Goal: Find specific page/section: Find specific page/section

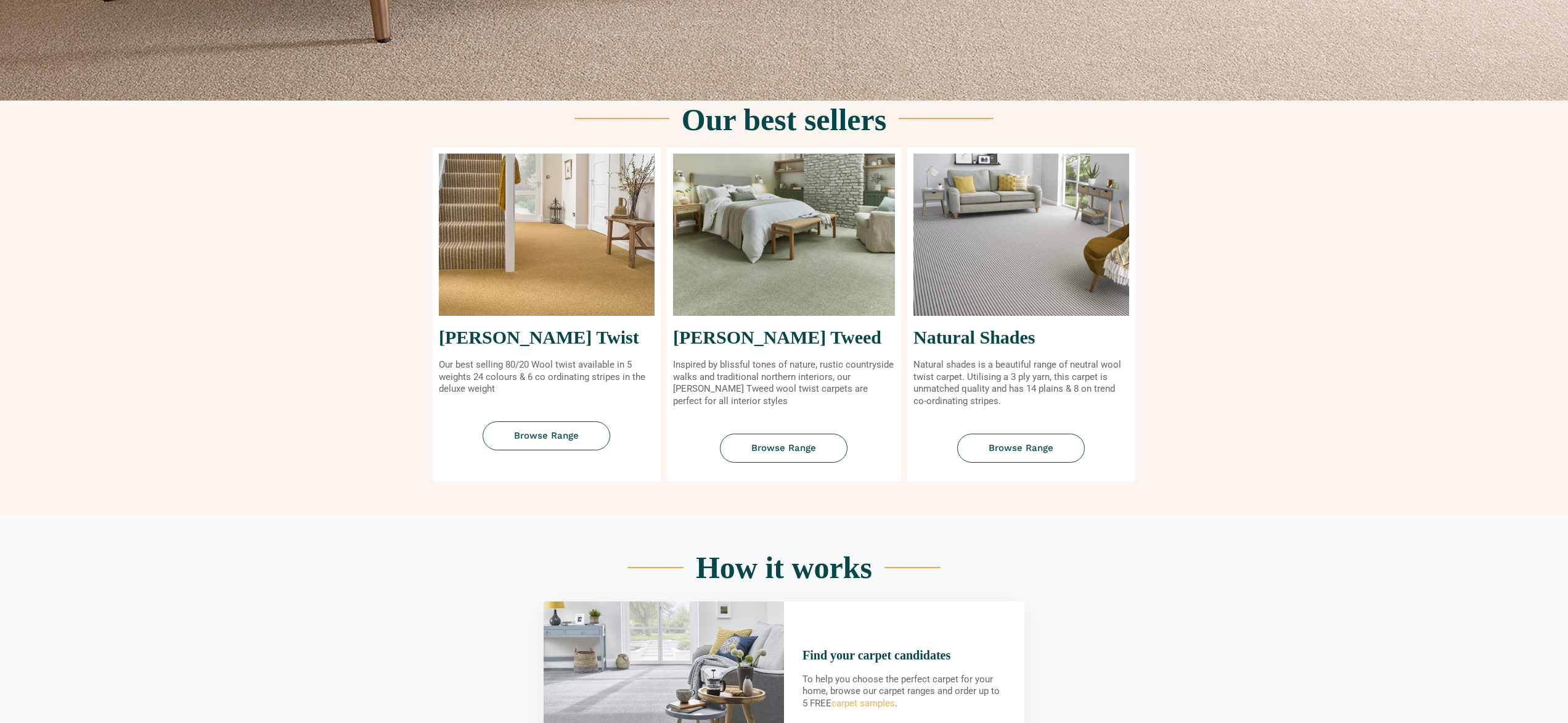
scroll to position [389, 0]
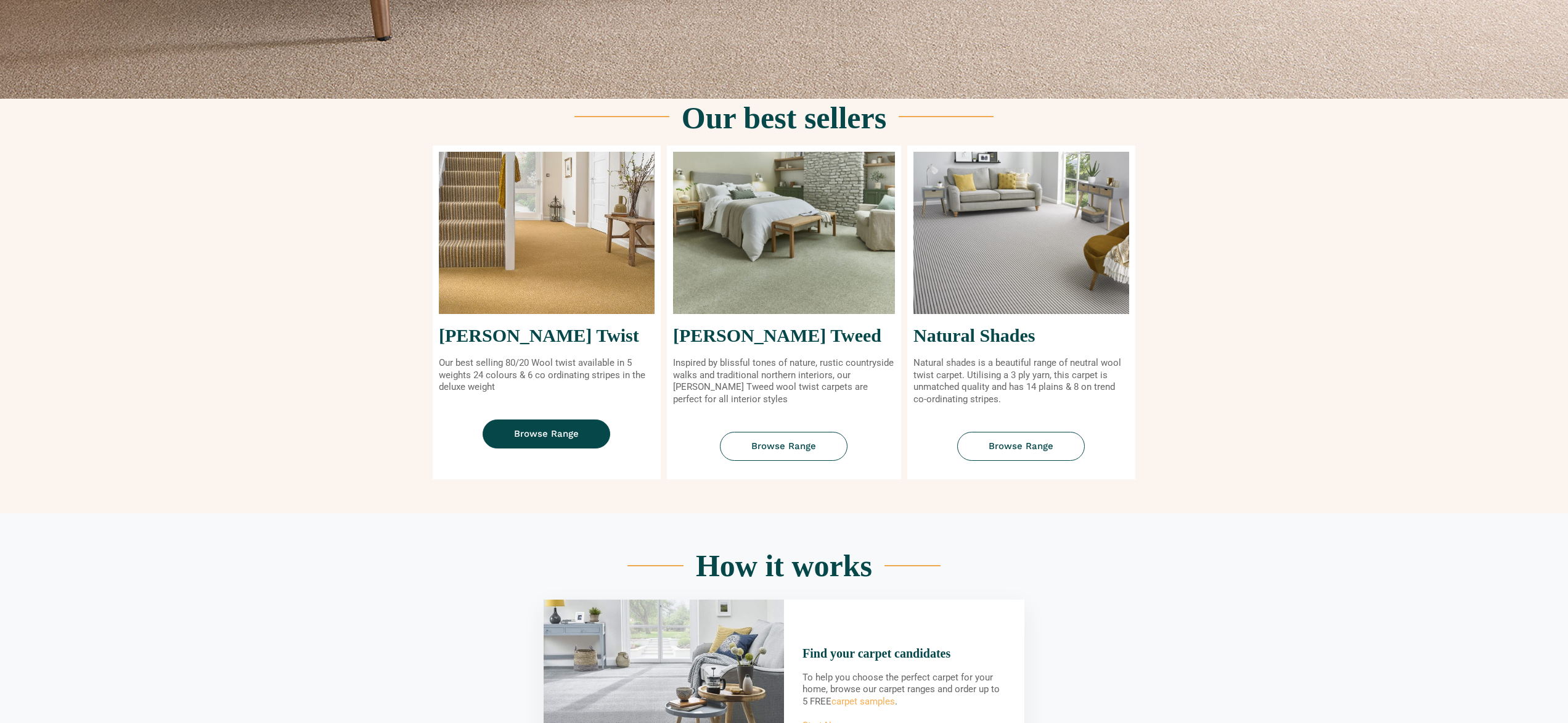
click at [543, 435] on span "Browse Range" at bounding box center [547, 433] width 65 height 9
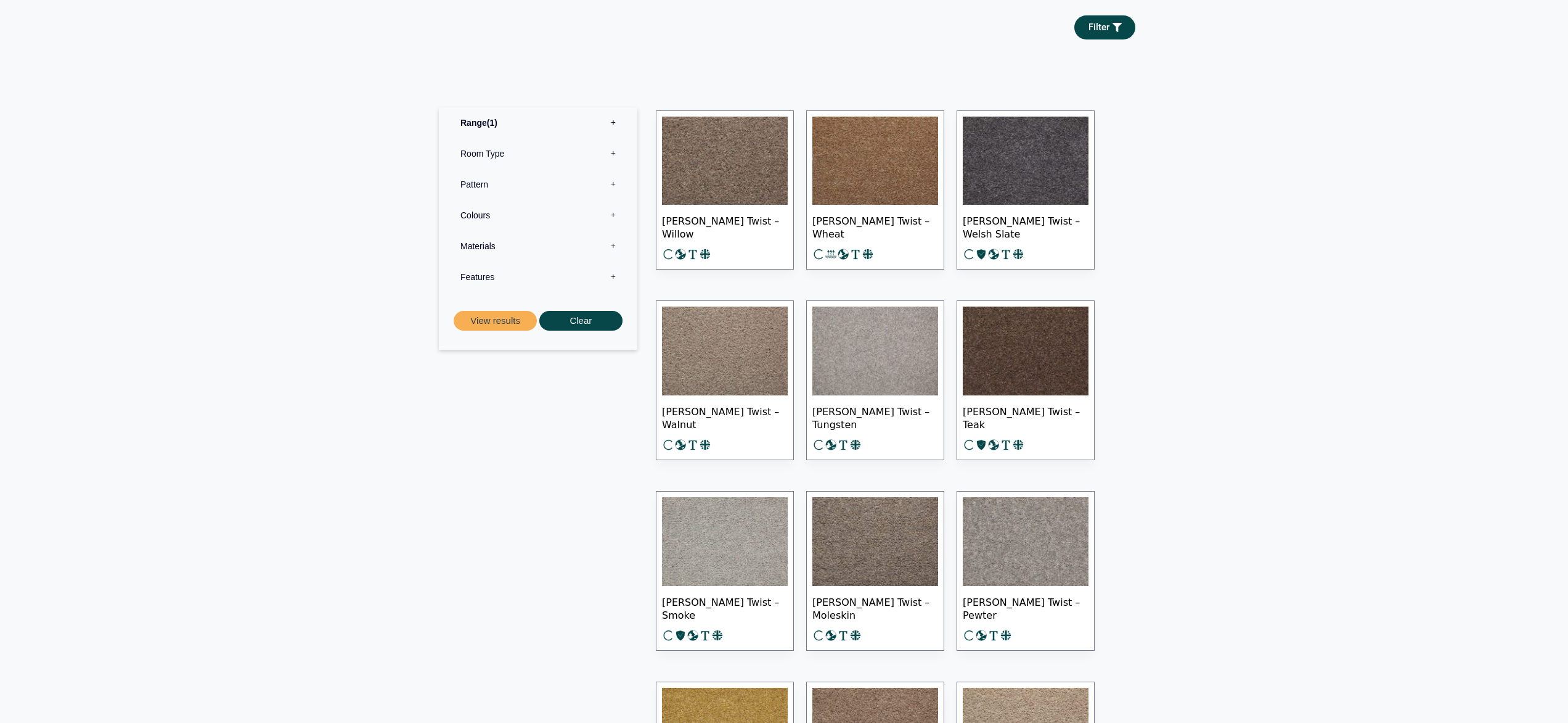
scroll to position [568, 0]
click at [614, 150] on label "Room Type 0" at bounding box center [538, 151] width 180 height 30
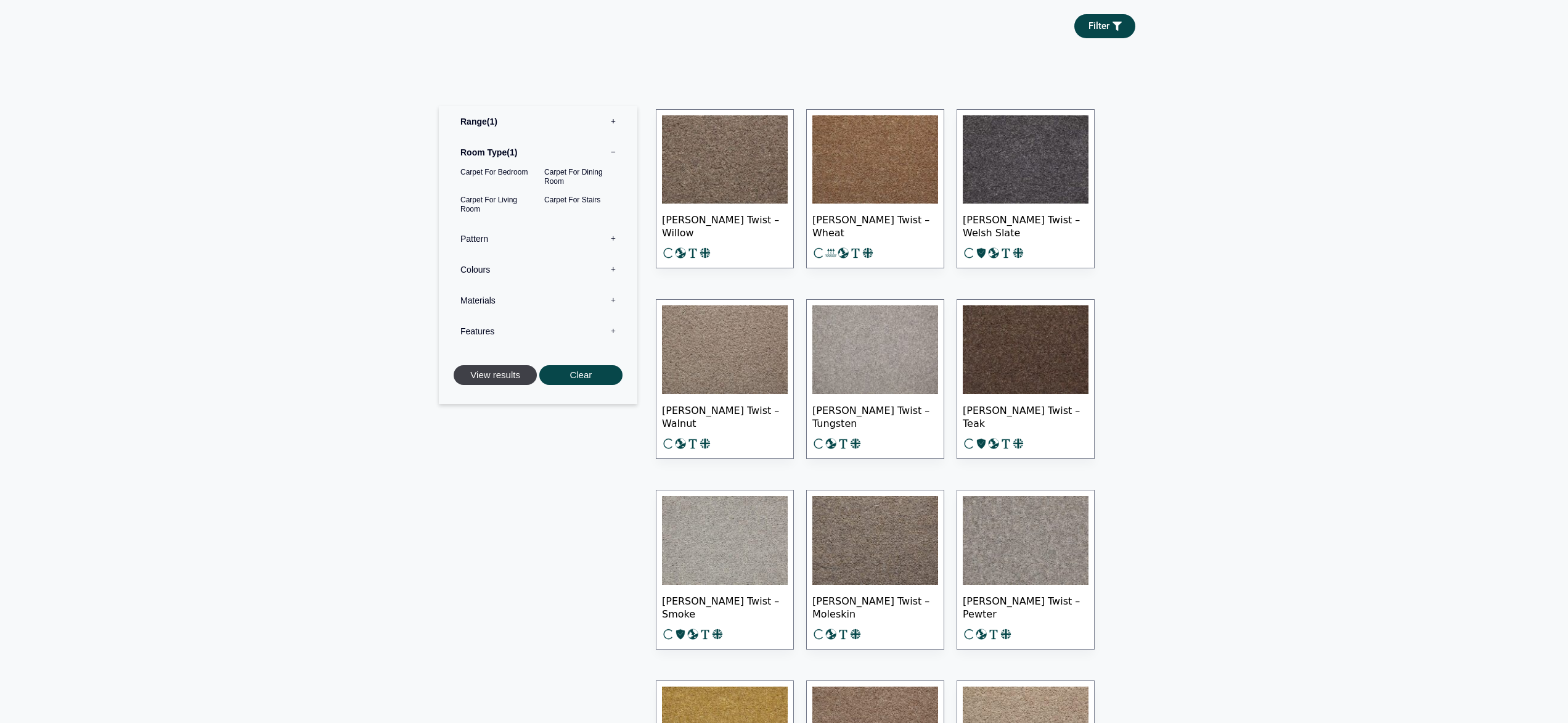
click at [504, 376] on button "View results" at bounding box center [495, 375] width 84 height 21
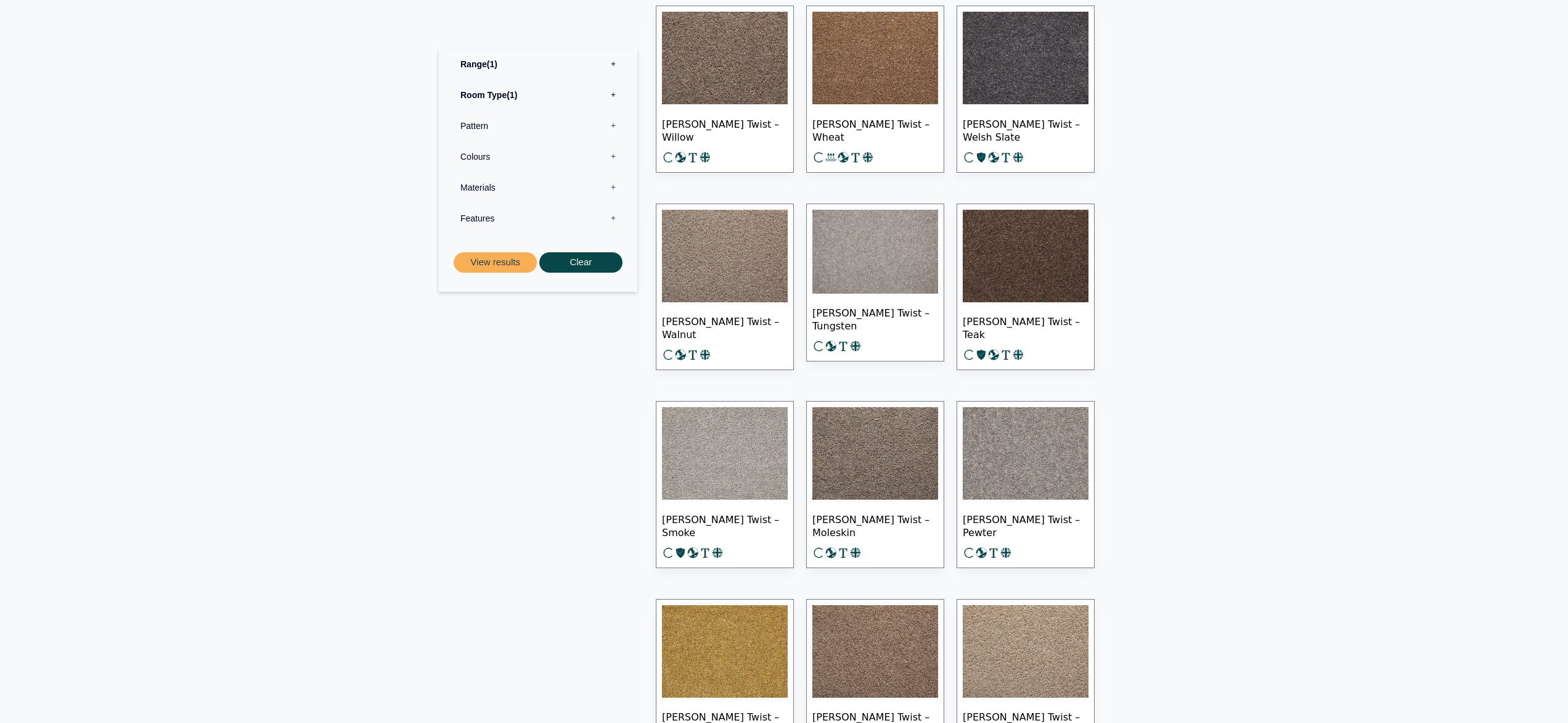
scroll to position [424, 0]
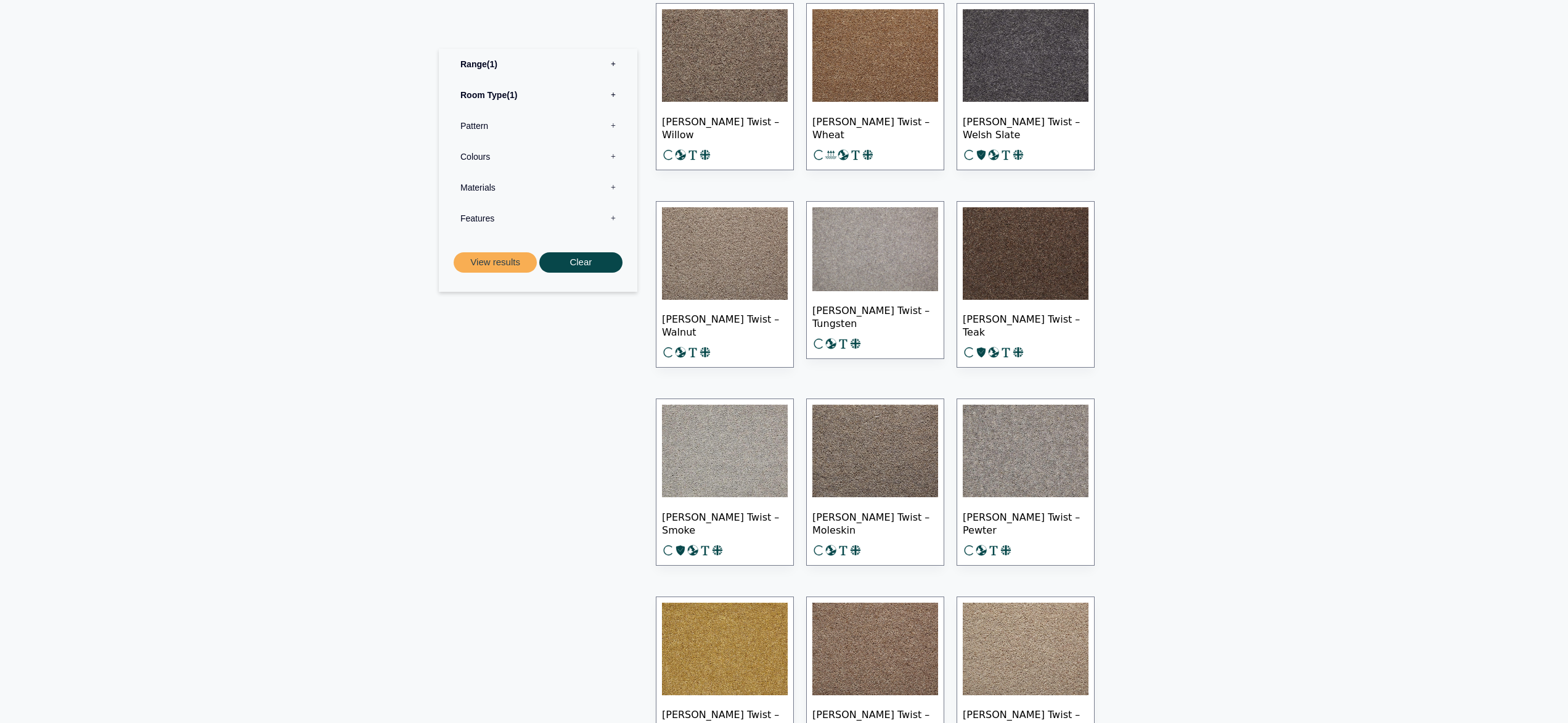
click at [720, 488] on img at bounding box center [725, 451] width 126 height 92
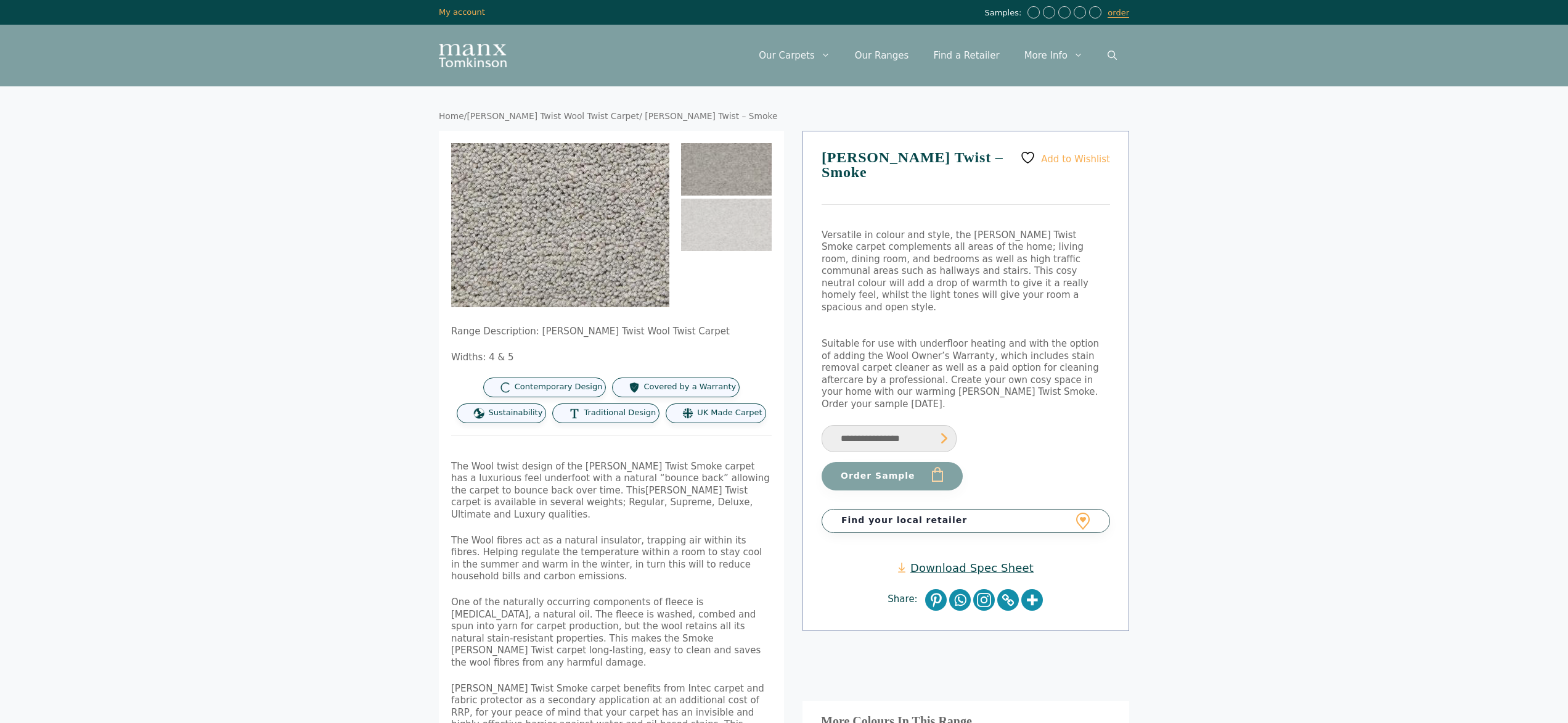
scroll to position [2, 0]
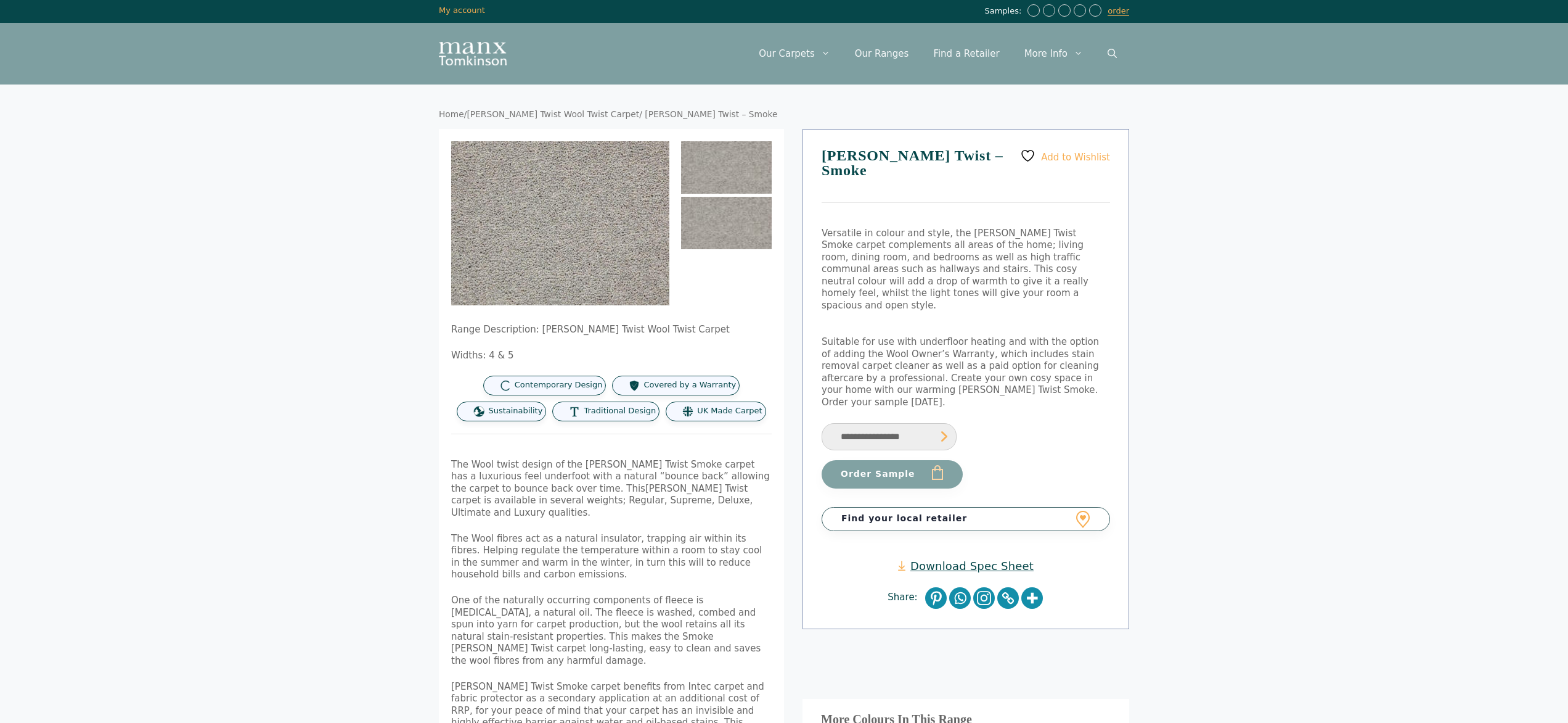
click at [733, 225] on img at bounding box center [727, 222] width 90 height 52
click at [737, 184] on img at bounding box center [727, 167] width 90 height 52
click at [733, 213] on img at bounding box center [727, 222] width 90 height 52
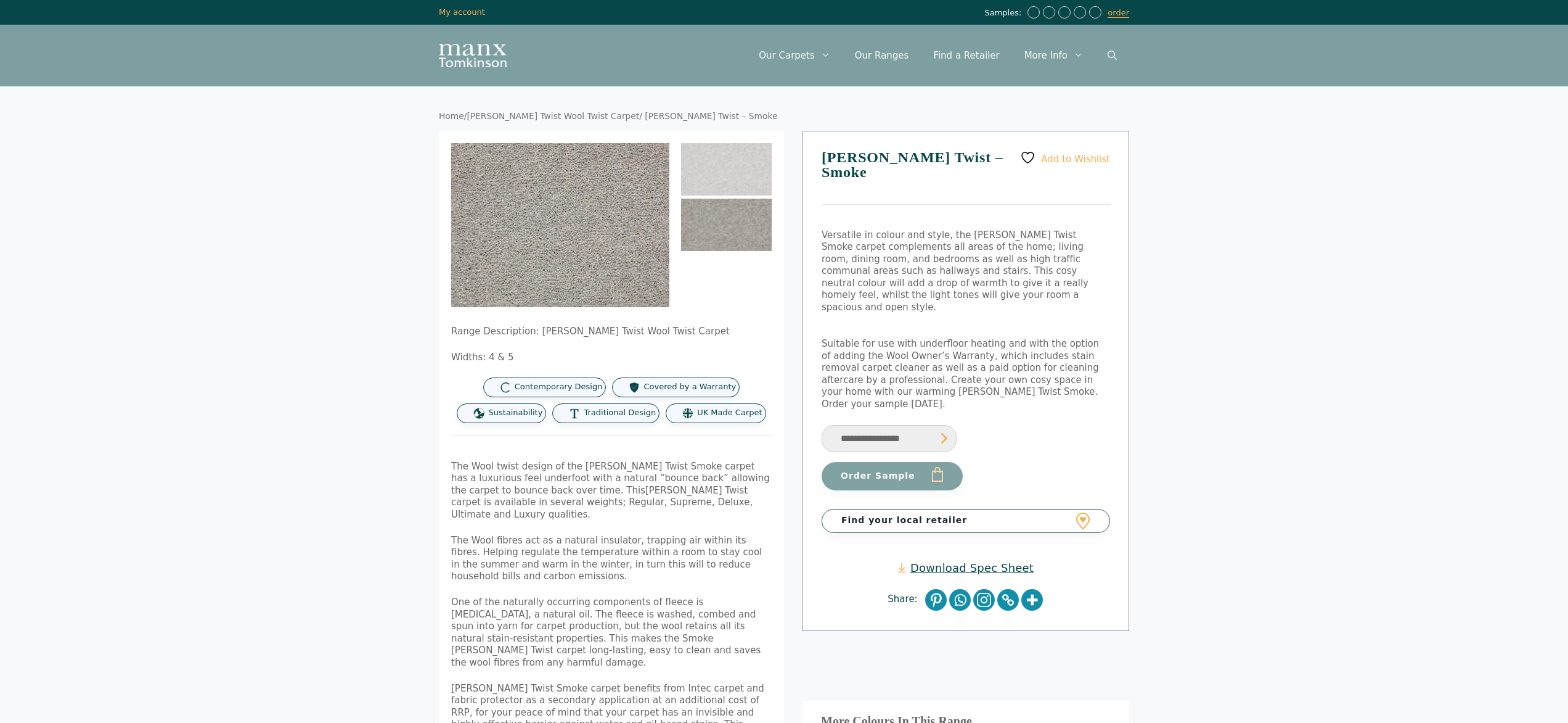
scroll to position [0, 0]
click at [913, 509] on link "Find your local retailer" at bounding box center [965, 520] width 288 height 24
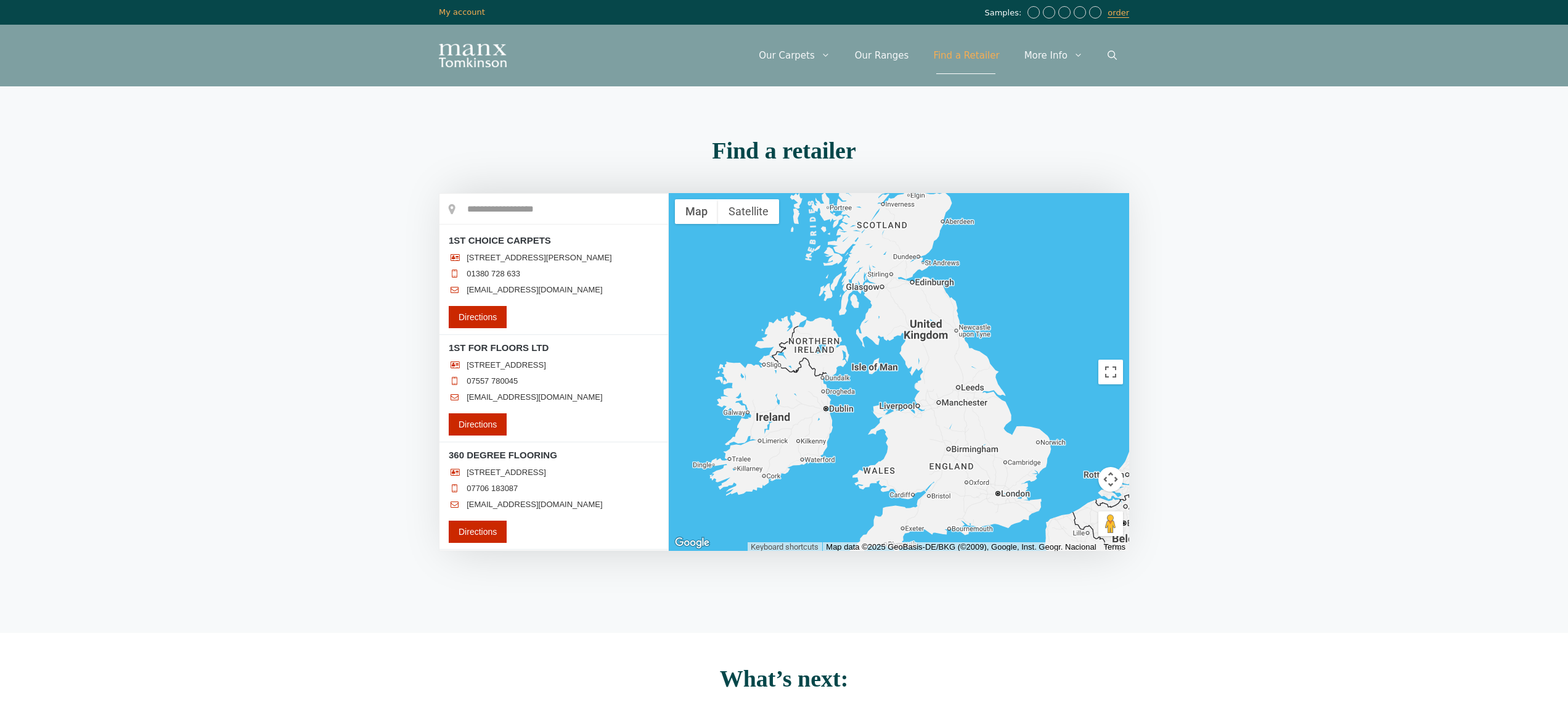
click at [495, 211] on input "text" at bounding box center [554, 209] width 229 height 30
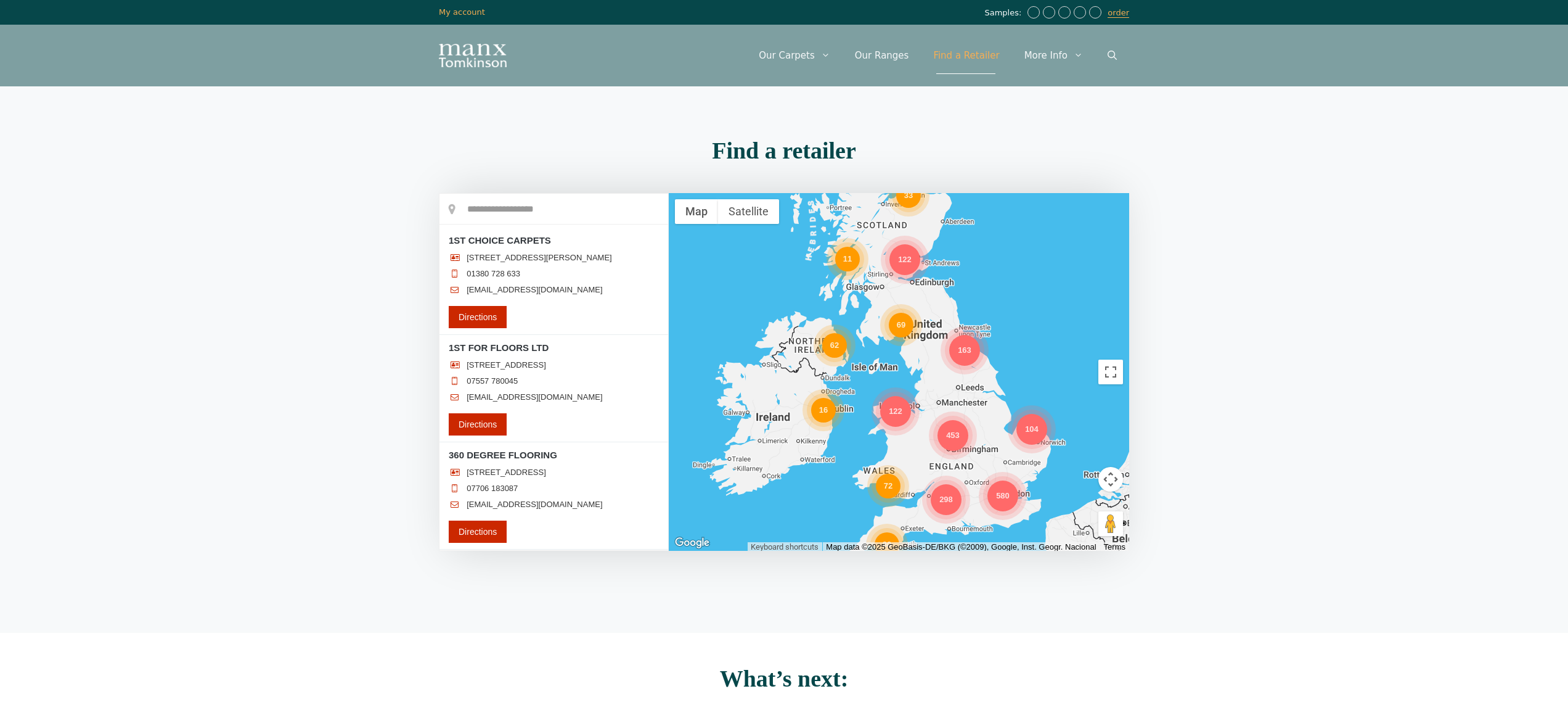
scroll to position [3, 0]
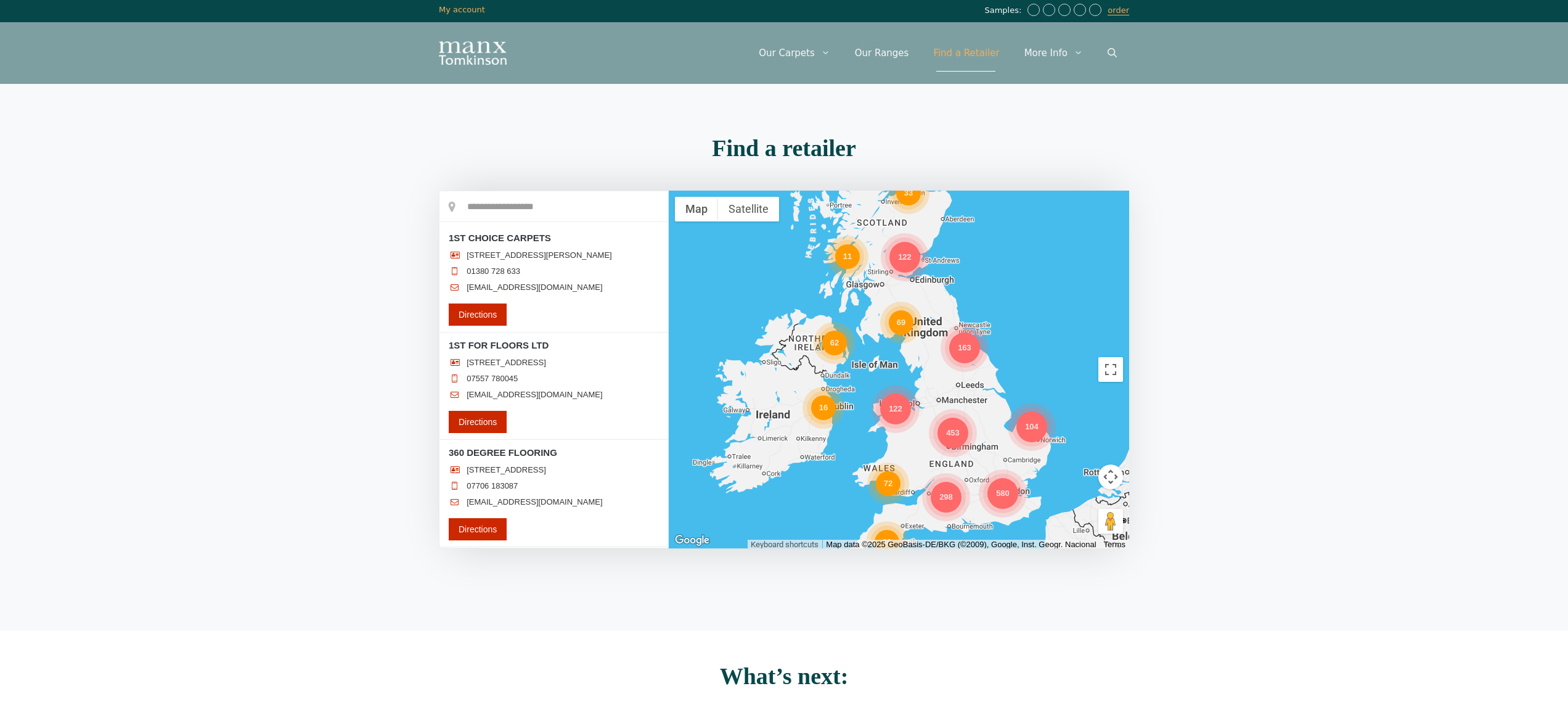
click at [512, 208] on input "text" at bounding box center [554, 206] width 229 height 30
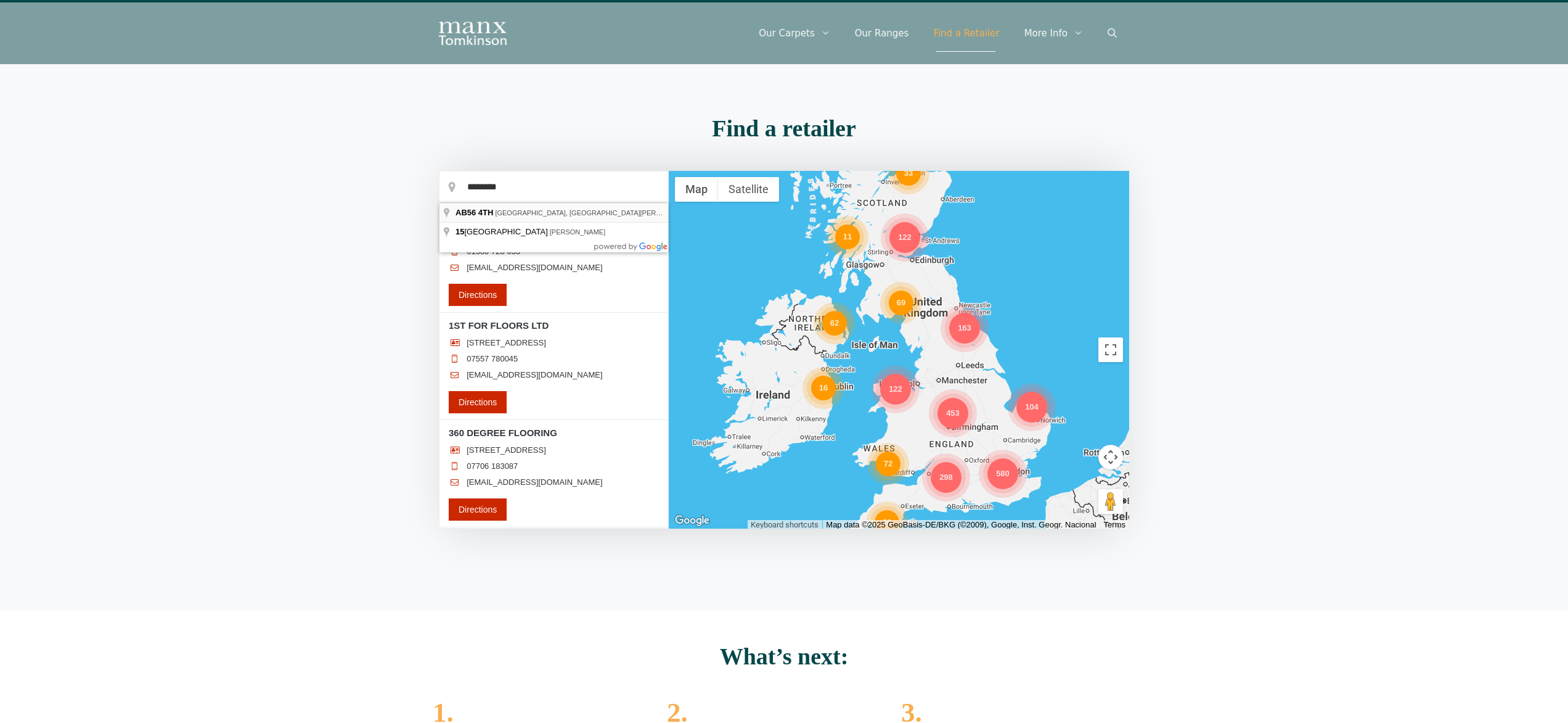
scroll to position [23, 0]
type input "**********"
drag, startPoint x: 509, startPoint y: 212, endPoint x: 911, endPoint y: 177, distance: 403.5
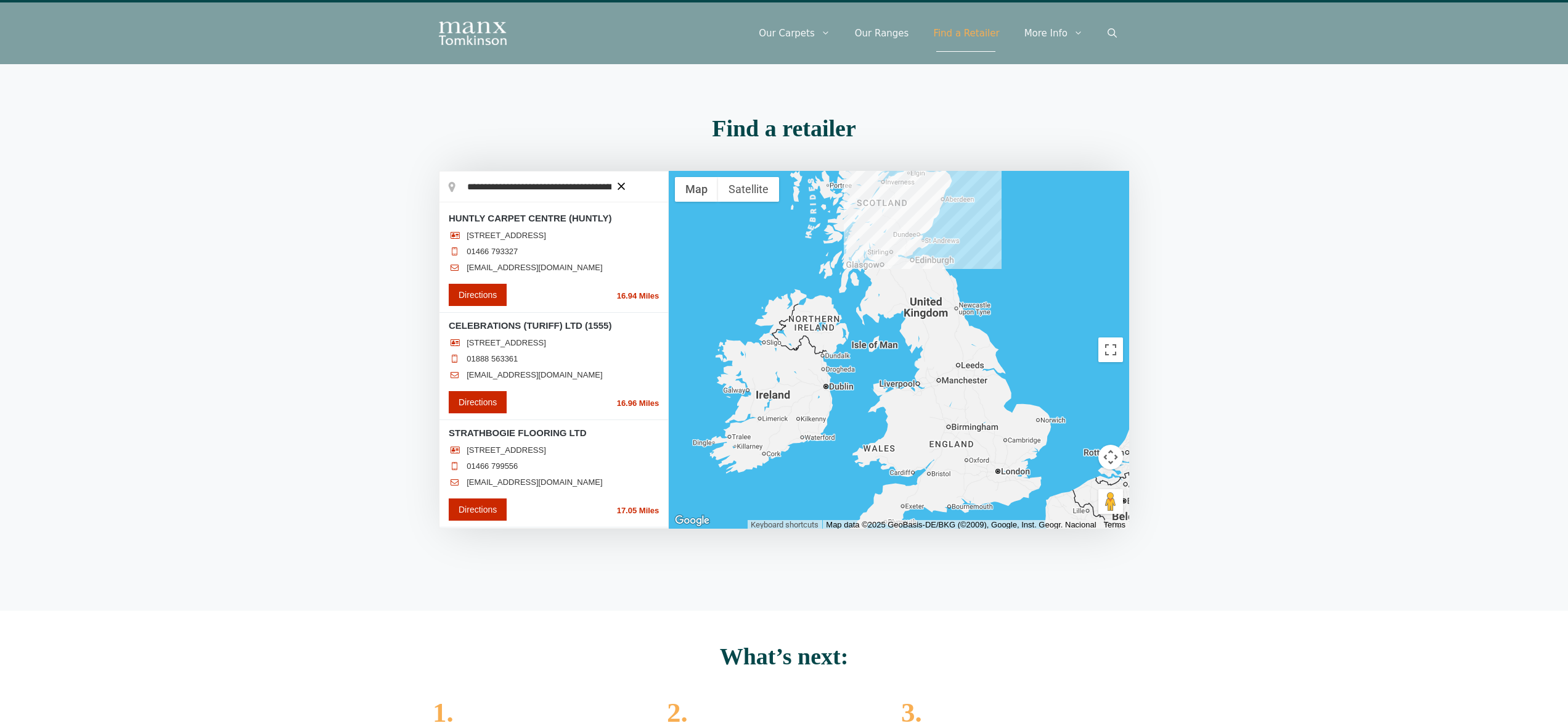
click at [911, 158] on div "Find a retailer" at bounding box center [784, 137] width 691 height 42
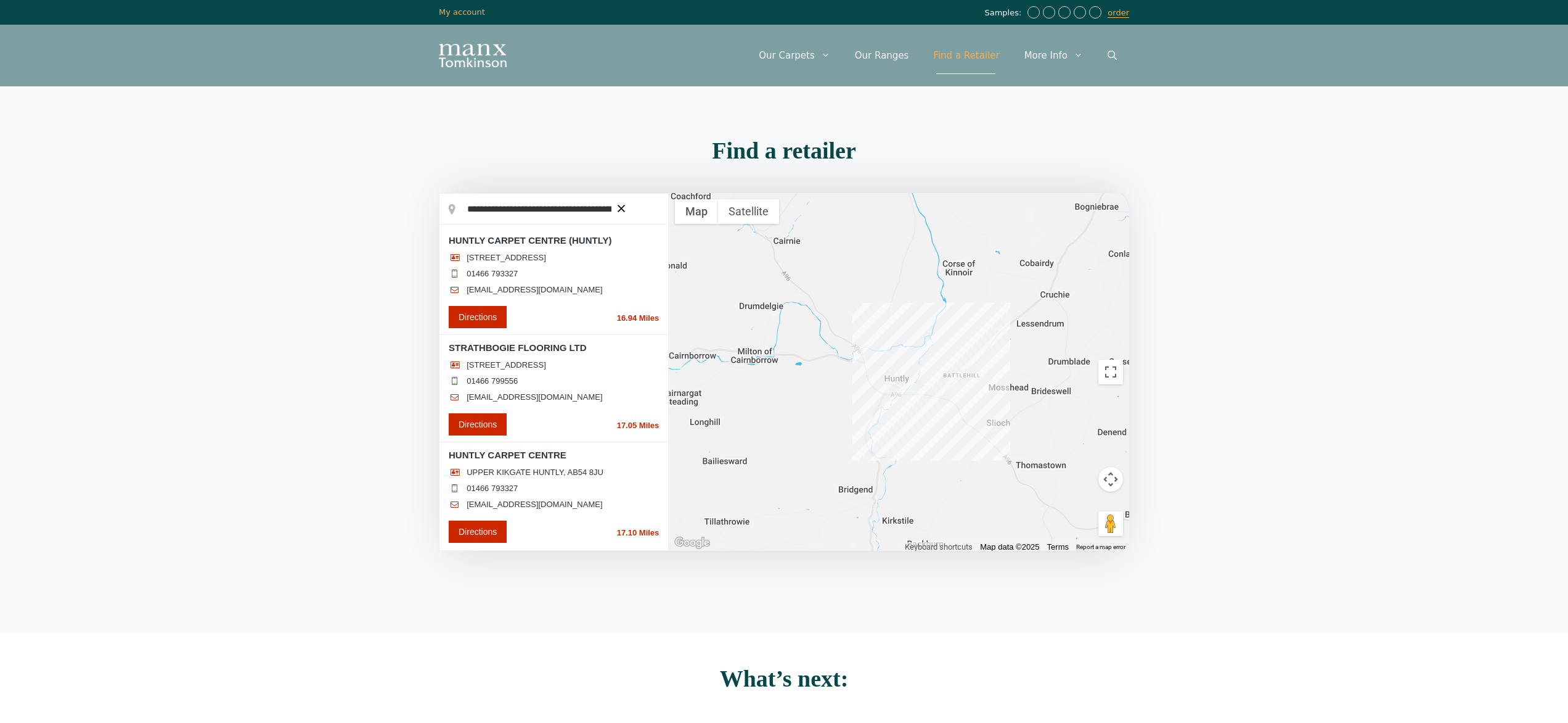
scroll to position [0, 0]
click at [607, 206] on input "**********" at bounding box center [554, 209] width 229 height 30
click at [620, 209] on icon "button" at bounding box center [622, 209] width 8 height 8
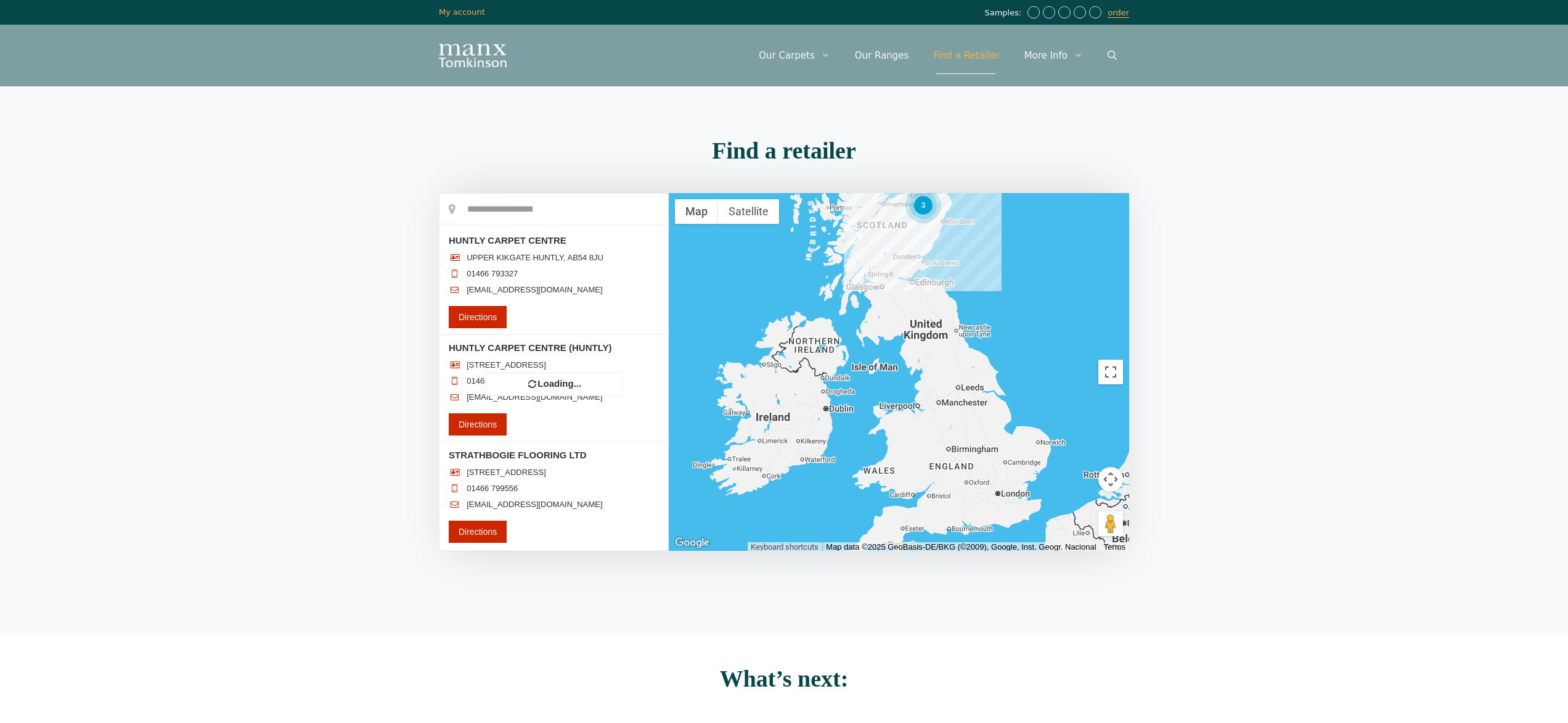
click at [568, 212] on input "text" at bounding box center [554, 209] width 229 height 30
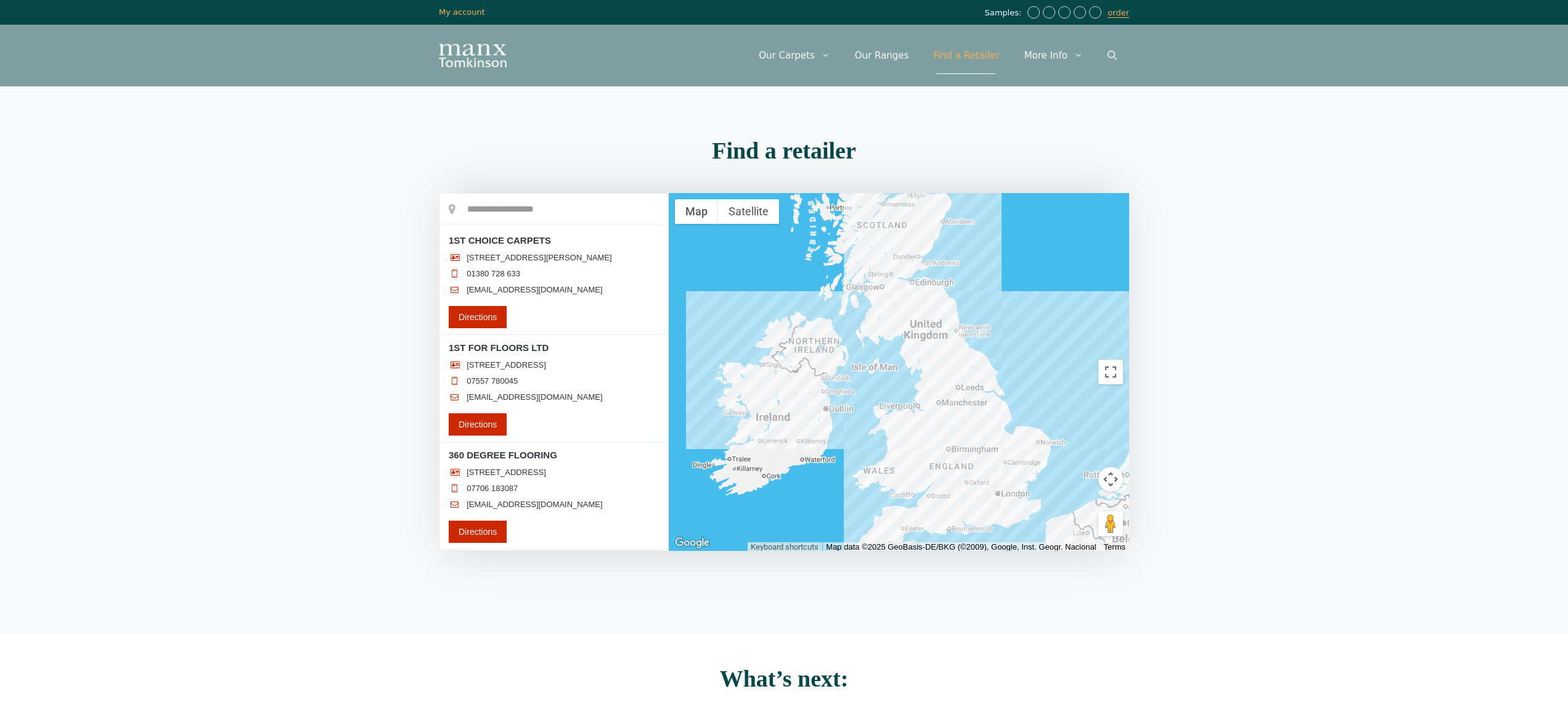
click at [553, 210] on input "text" at bounding box center [554, 209] width 229 height 30
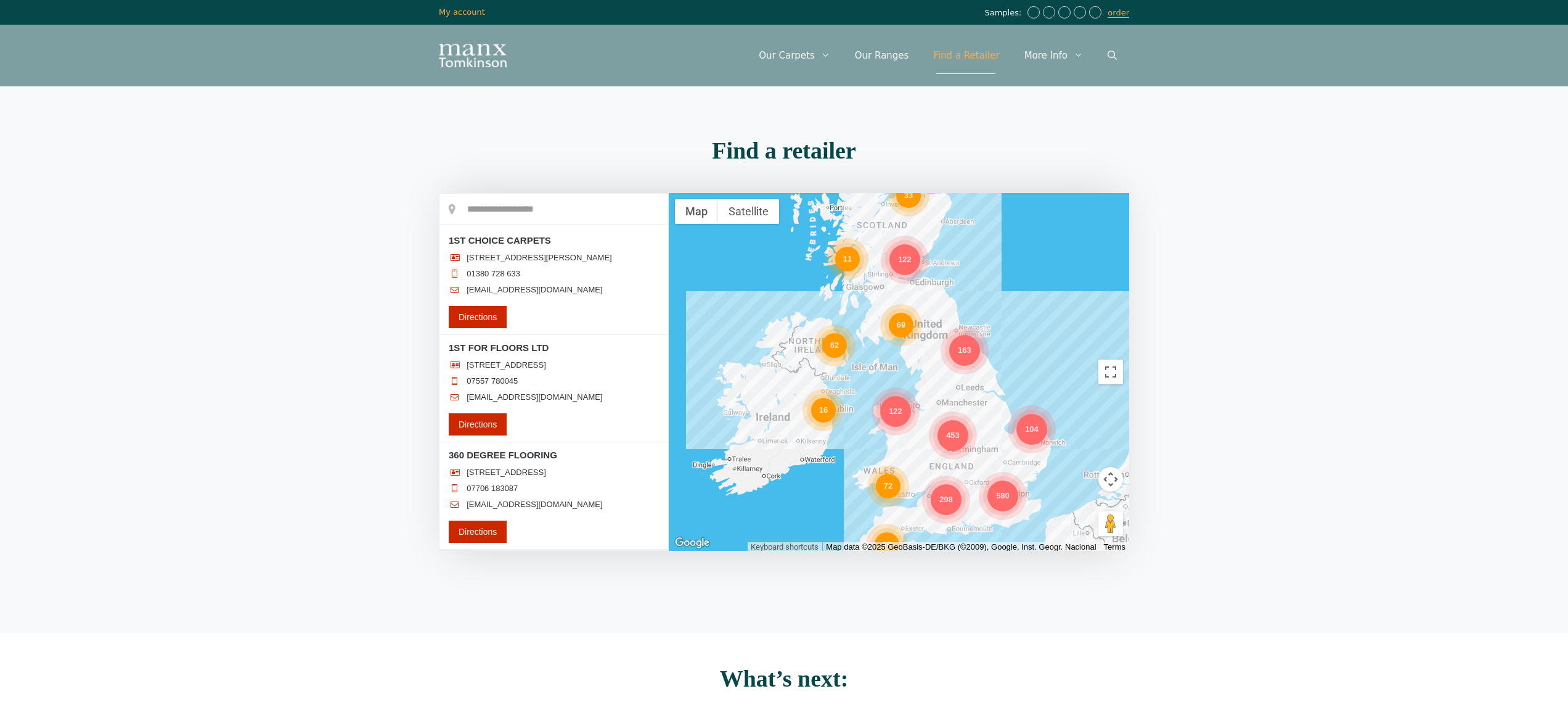
click at [905, 200] on div "33" at bounding box center [908, 195] width 25 height 25
